Goal: Task Accomplishment & Management: Understand process/instructions

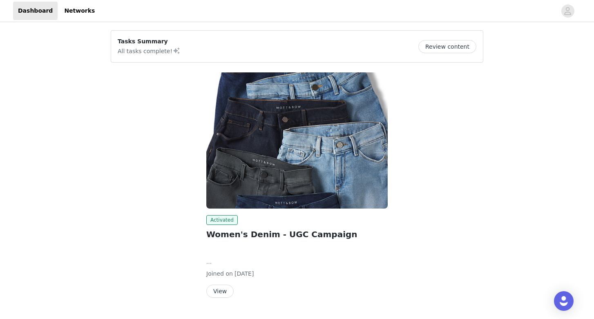
click at [435, 43] on button "Review content" at bounding box center [447, 46] width 58 height 13
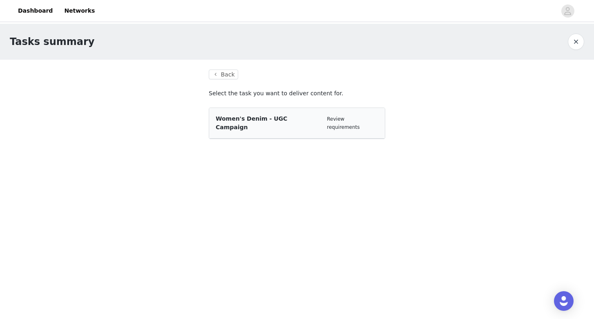
click at [323, 109] on div "Women's Denim - UGC Campaign Review requirements" at bounding box center [297, 123] width 176 height 31
click at [315, 121] on div "Women's Denim - UGC Campaign Review requirements" at bounding box center [297, 122] width 163 height 17
click at [230, 75] on button "Back" at bounding box center [223, 74] width 29 height 10
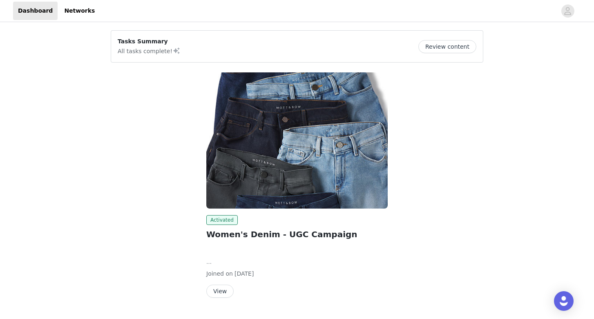
click at [216, 292] on button "View" at bounding box center [219, 290] width 27 height 13
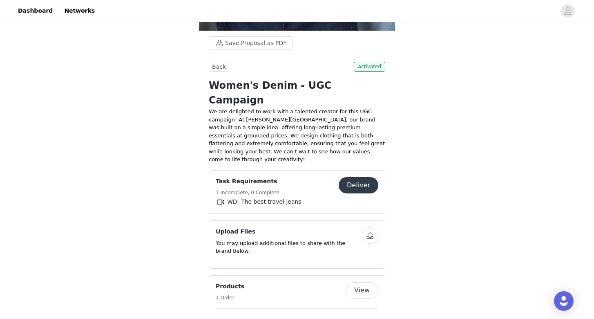
scroll to position [347, 0]
